Goal: Task Accomplishment & Management: Complete application form

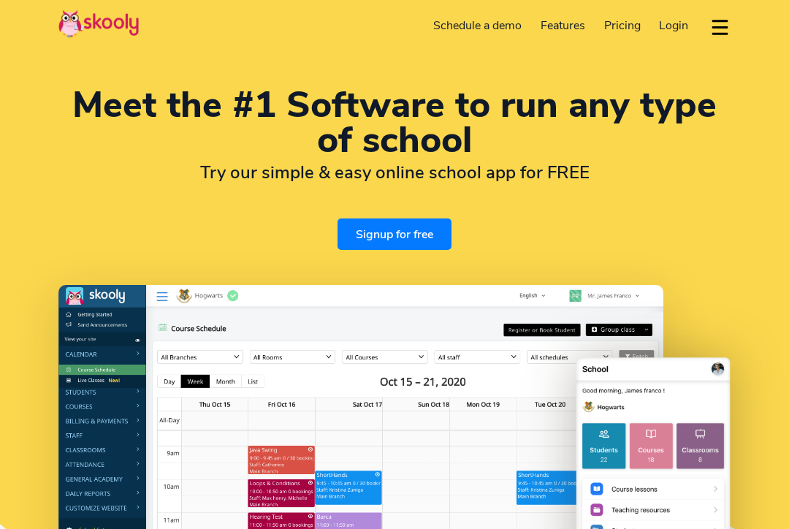
select select "en"
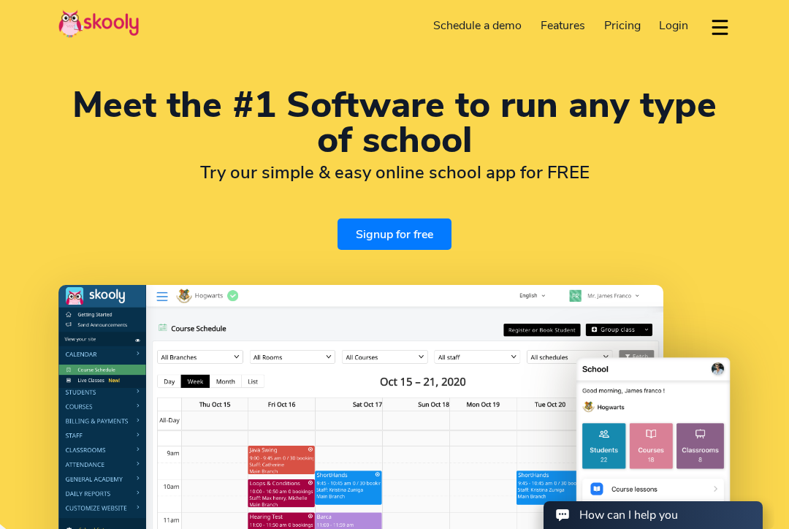
select select "1"
select select "[GEOGRAPHIC_DATA]"
select select "America/New_York"
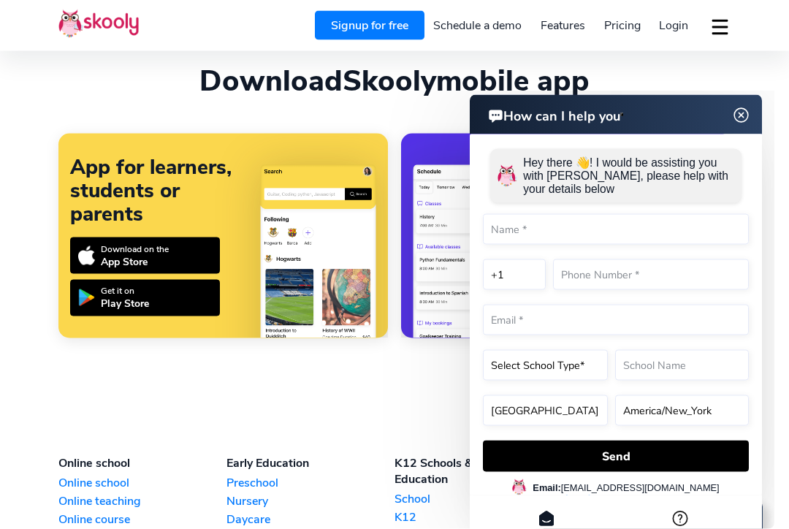
scroll to position [3149, 0]
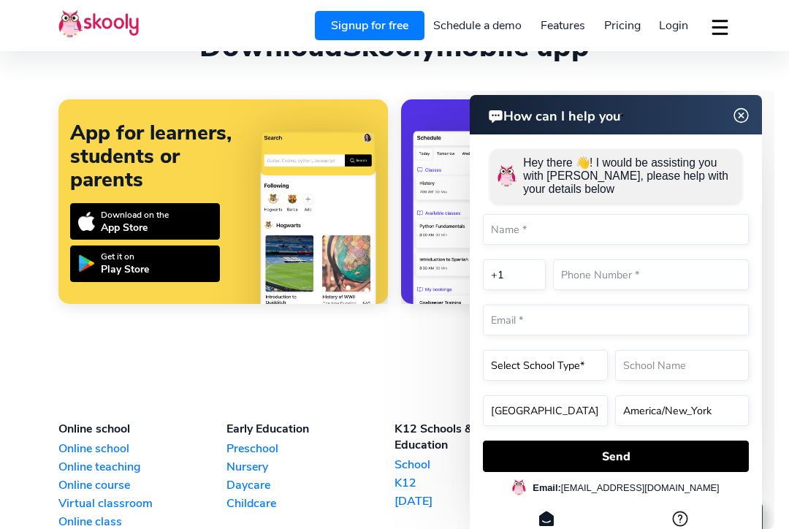
click at [743, 117] on img at bounding box center [741, 116] width 18 height 28
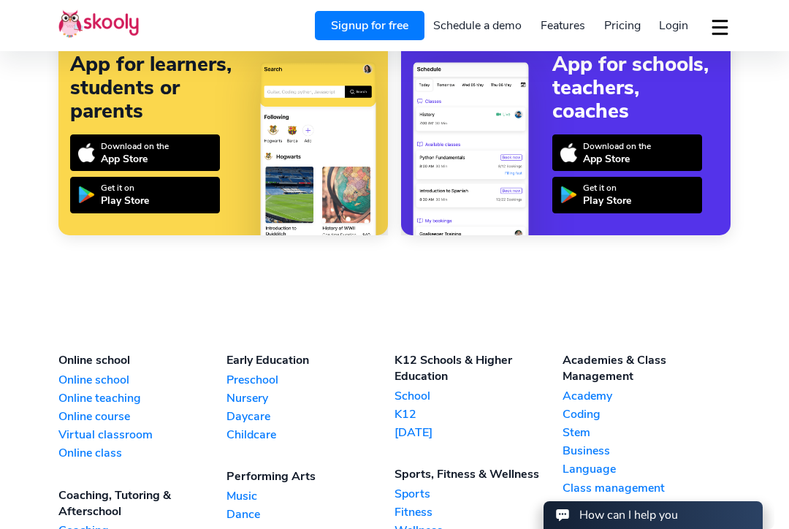
scroll to position [3202, 0]
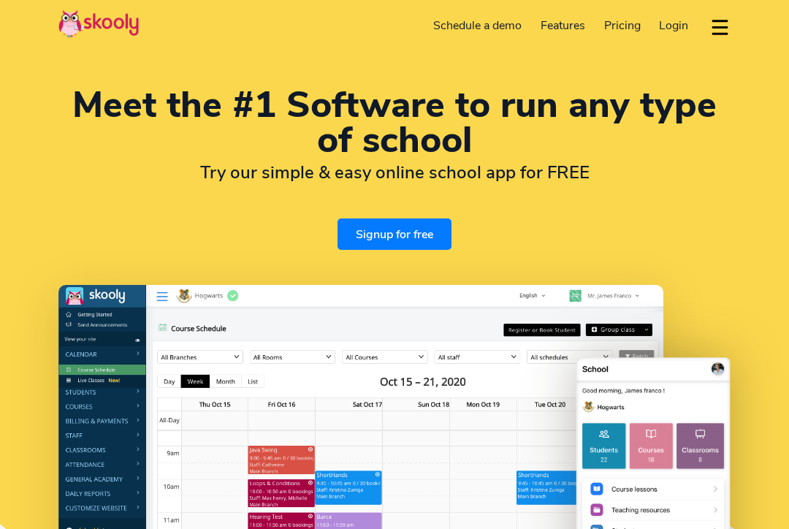
select select "en"
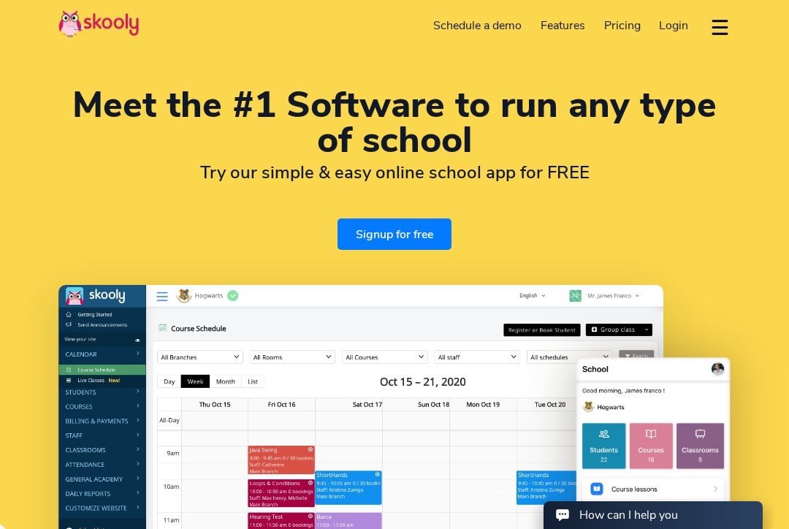
select select "1"
select select "[GEOGRAPHIC_DATA]"
select select "America/New_York"
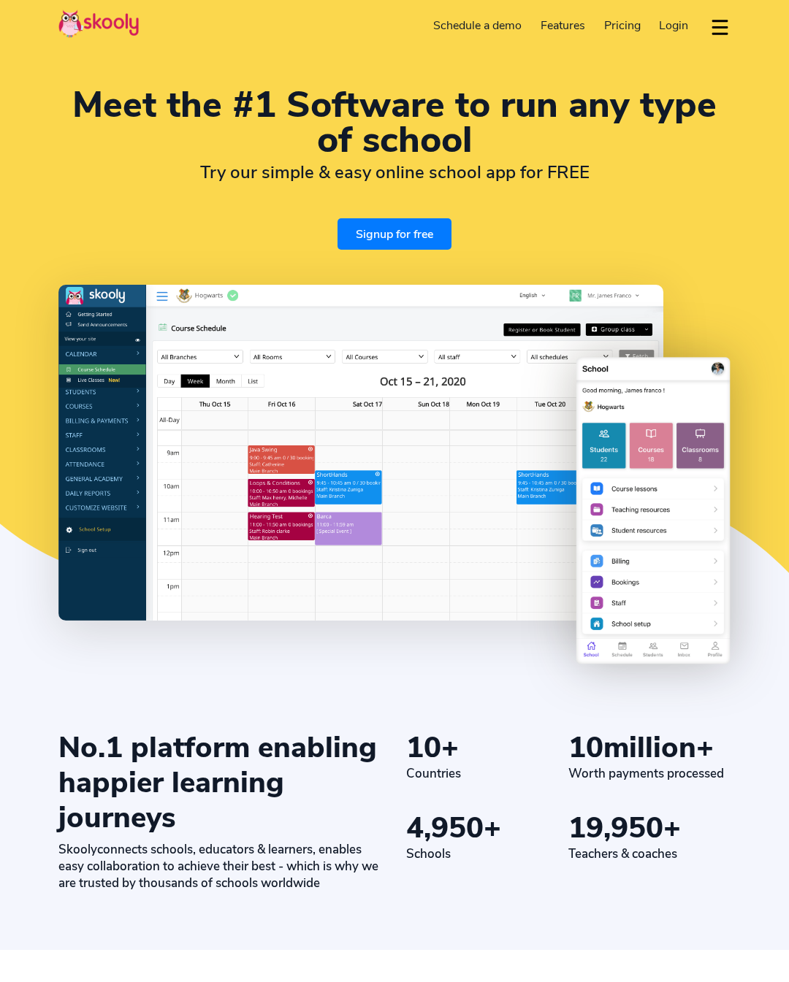
select select "en"
select select "1"
select select "[GEOGRAPHIC_DATA]"
select select "America/New_York"
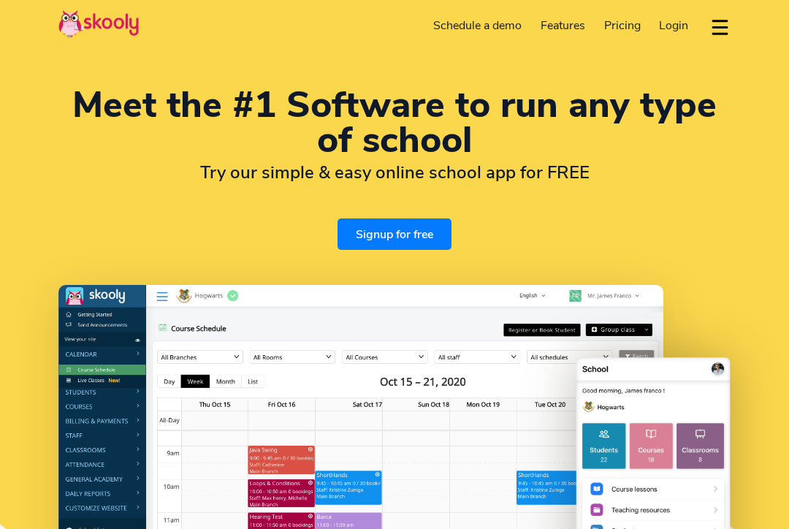
select select "en"
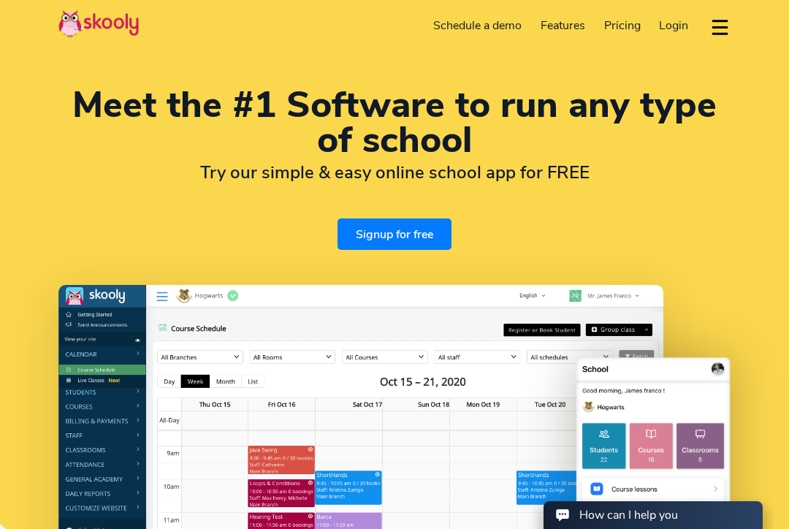
select select "1"
select select "[GEOGRAPHIC_DATA]"
select select "America/New_York"
